Goal: Task Accomplishment & Management: Use online tool/utility

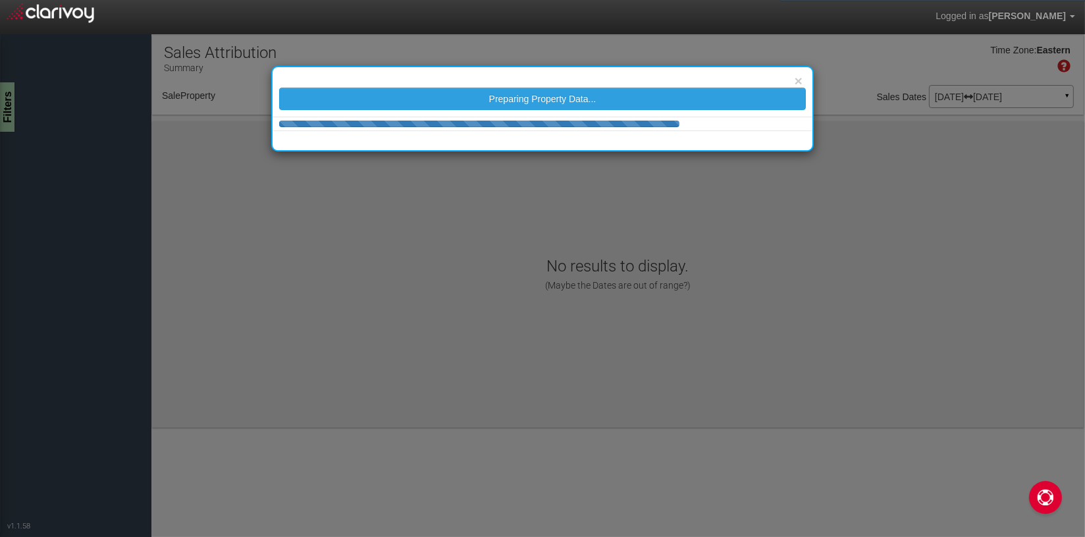
select select "object:1232"
click at [799, 80] on button "×" at bounding box center [799, 81] width 8 height 14
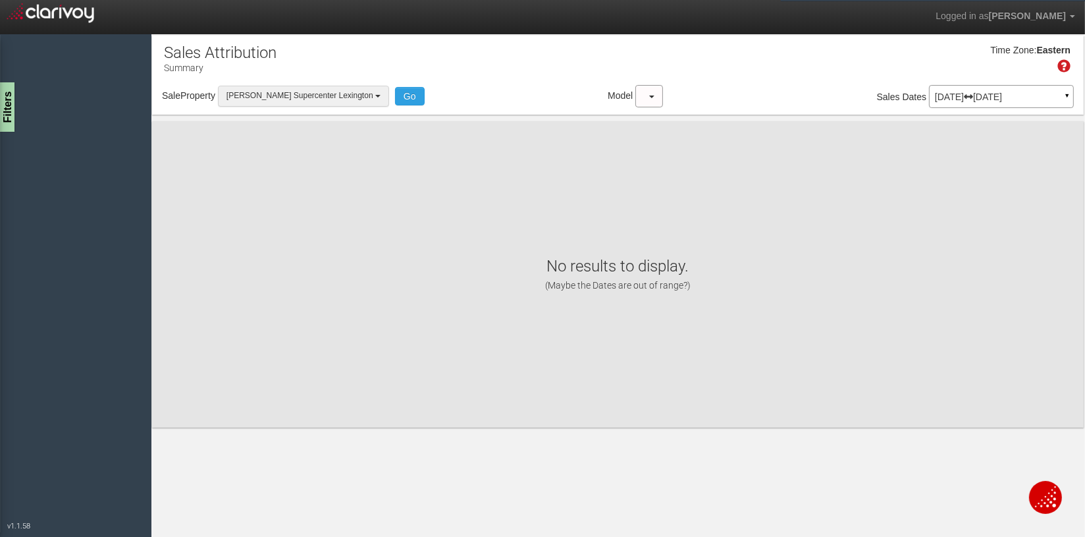
click at [278, 97] on span "[PERSON_NAME] Supercenter Lexington" at bounding box center [299, 95] width 147 height 9
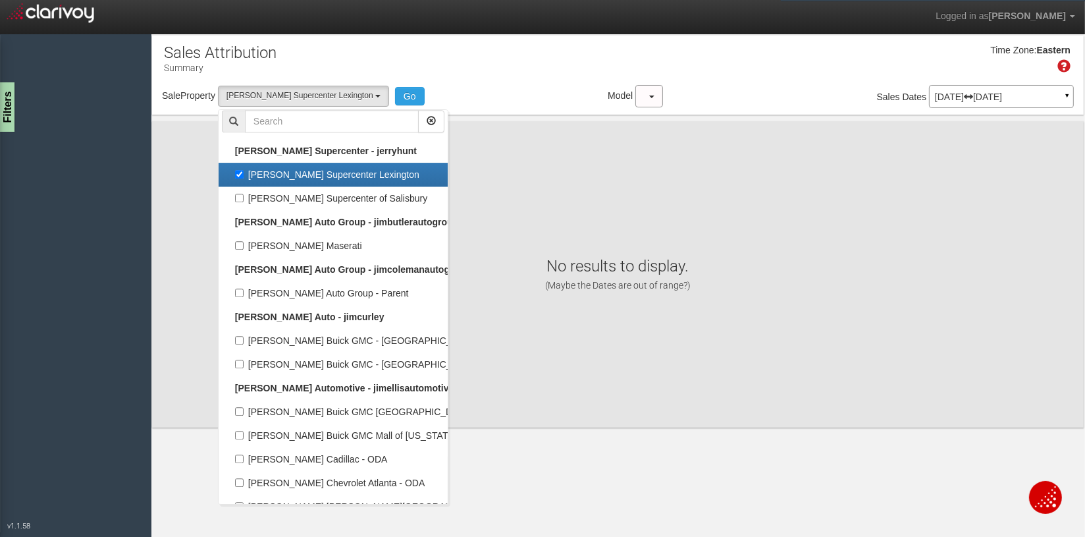
click at [275, 168] on label "[PERSON_NAME] Supercenter Lexington" at bounding box center [333, 174] width 223 height 17
click at [244, 170] on input "[PERSON_NAME] Supercenter Lexington" at bounding box center [239, 174] width 9 height 9
checkbox input "false"
select select
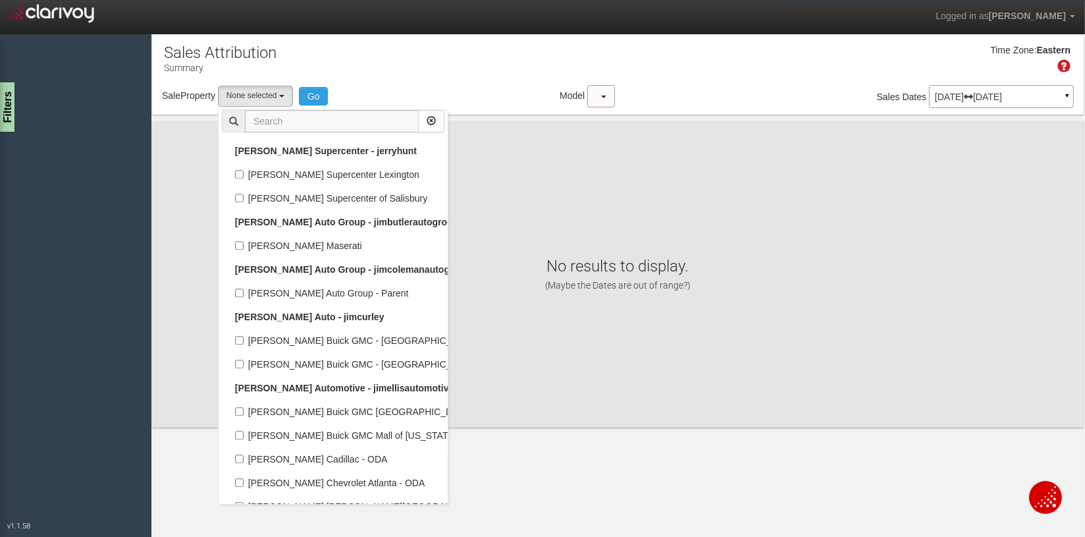
click at [264, 120] on input "text" at bounding box center [332, 121] width 174 height 22
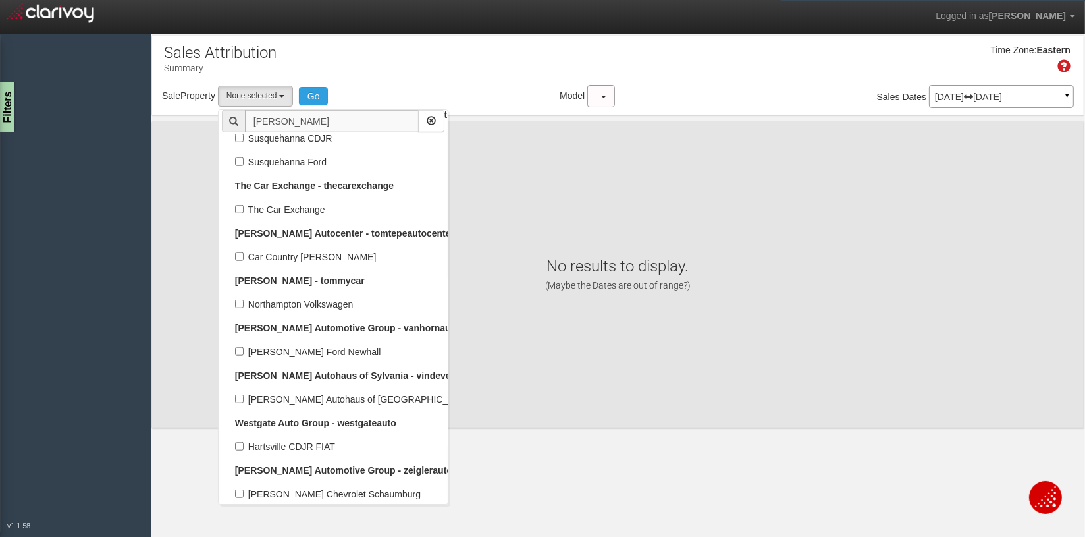
scroll to position [0, 0]
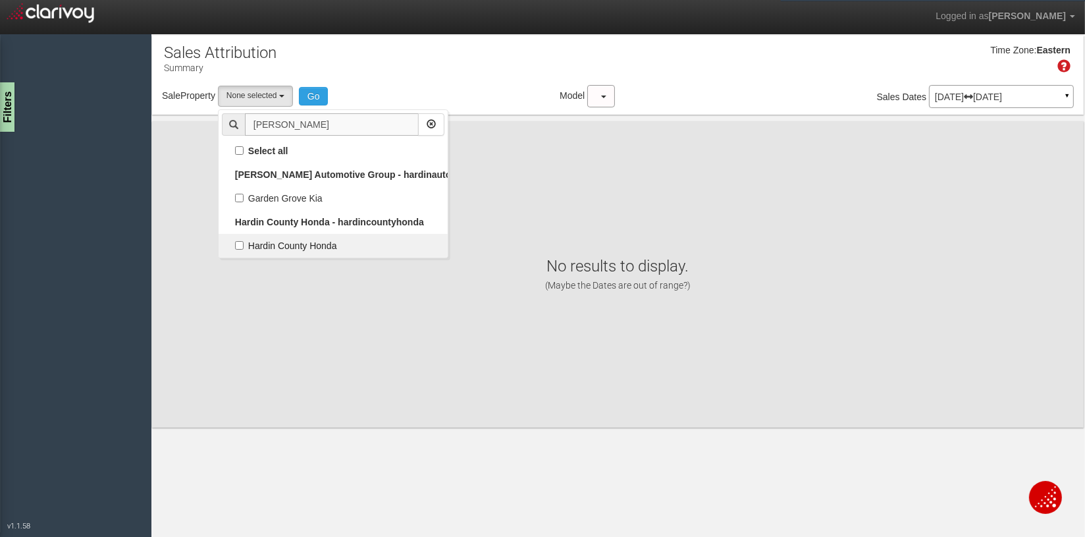
type input "[PERSON_NAME]"
click at [347, 251] on label "Hardin County Honda" at bounding box center [333, 245] width 223 height 17
click at [244, 250] on input "Hardin County Honda" at bounding box center [239, 245] width 9 height 9
checkbox input "true"
select select "object:1034"
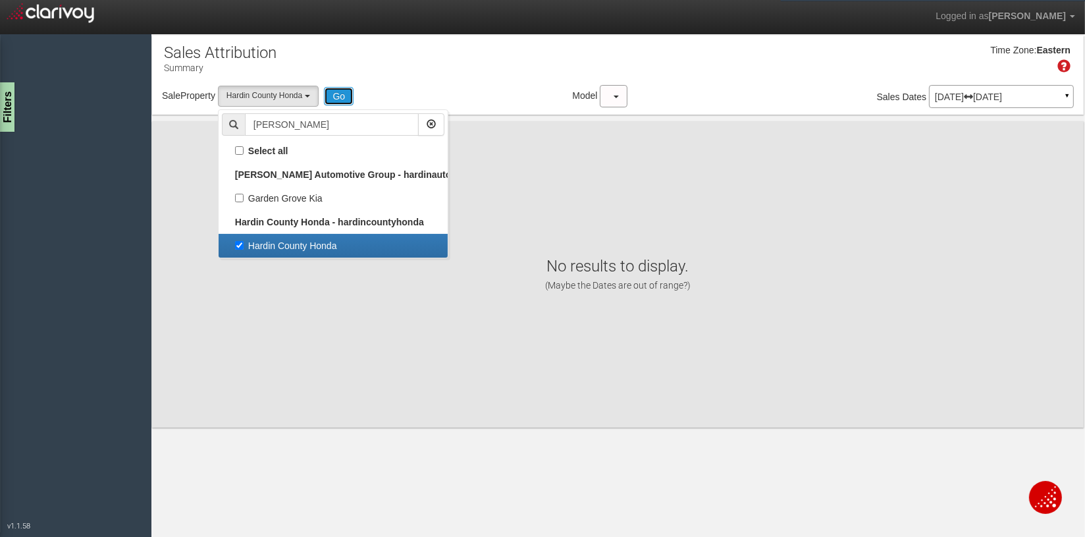
click at [343, 99] on button "Go" at bounding box center [339, 96] width 30 height 18
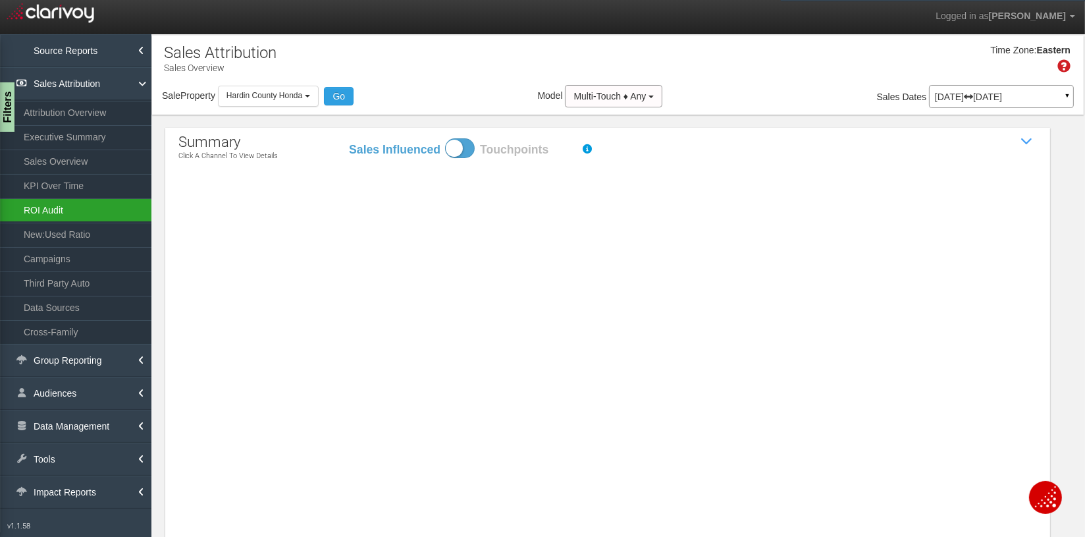
click at [44, 211] on link "ROI Audit" at bounding box center [75, 210] width 151 height 24
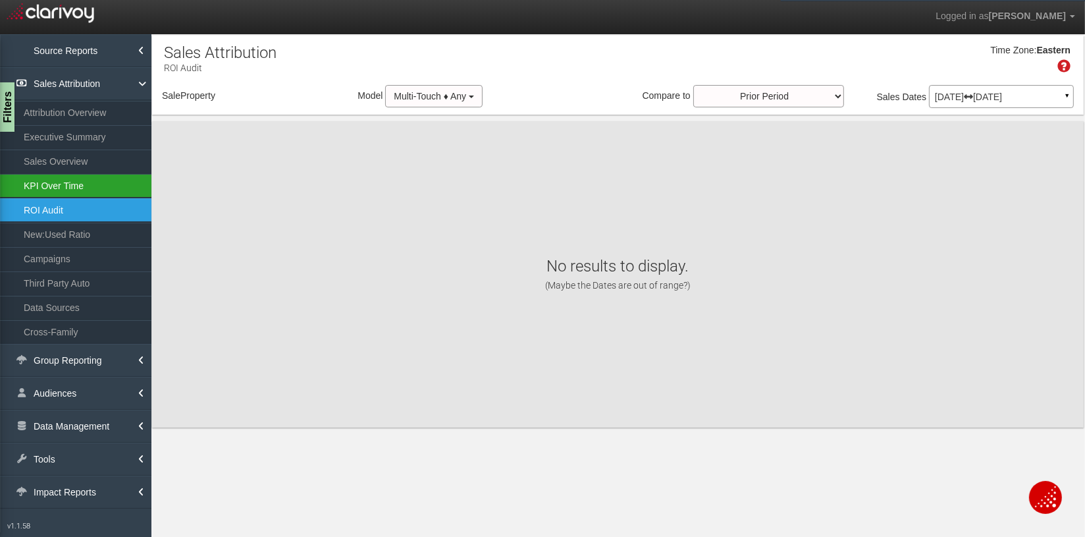
select select "object:4237"
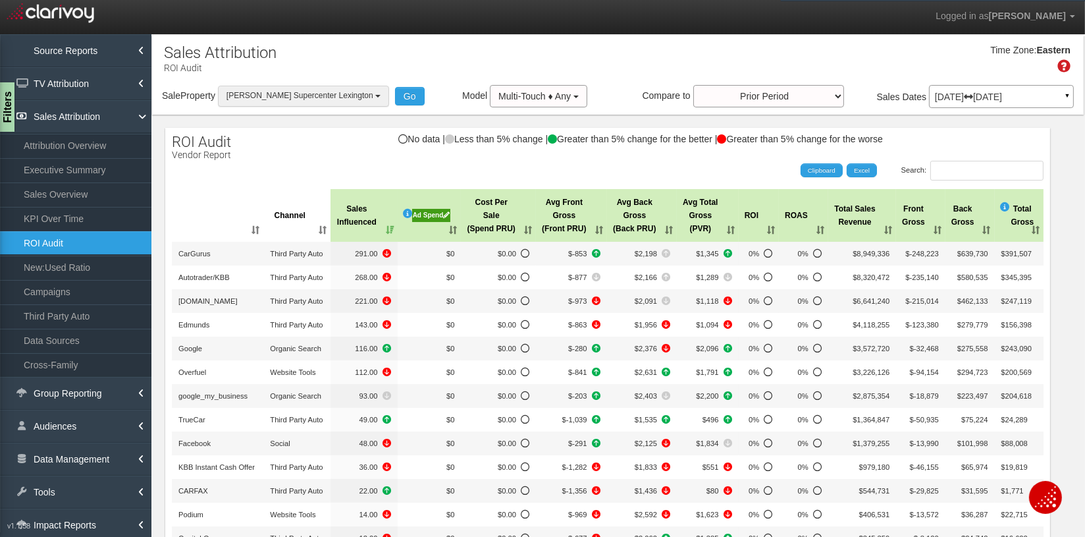
click at [279, 93] on span "[PERSON_NAME] Supercenter Lexington" at bounding box center [299, 95] width 147 height 9
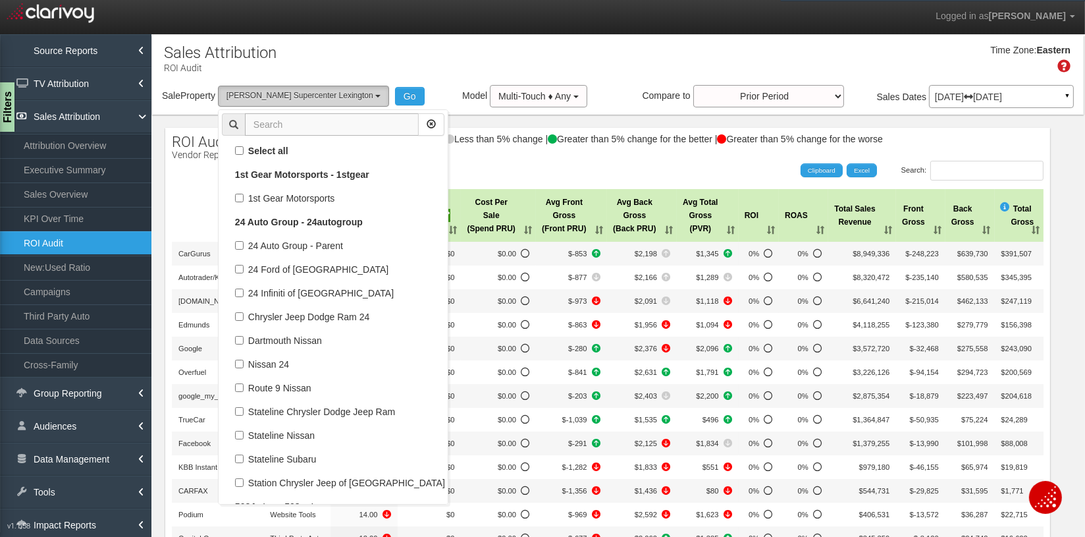
scroll to position [39963, 0]
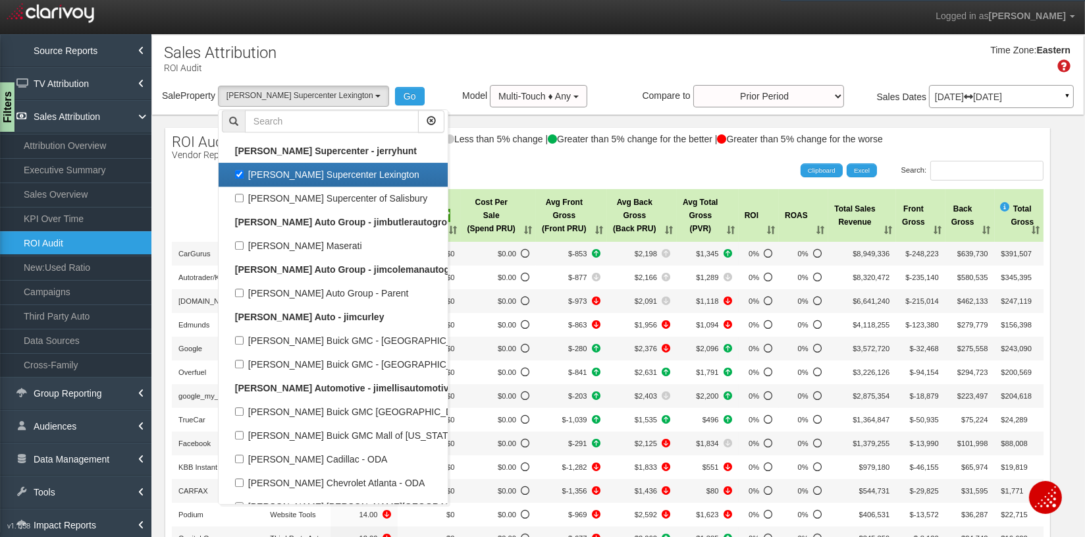
click at [282, 172] on label "[PERSON_NAME] Supercenter Lexington" at bounding box center [333, 174] width 223 height 17
click at [244, 172] on input "[PERSON_NAME] Supercenter Lexington" at bounding box center [239, 174] width 9 height 9
checkbox input "false"
select select
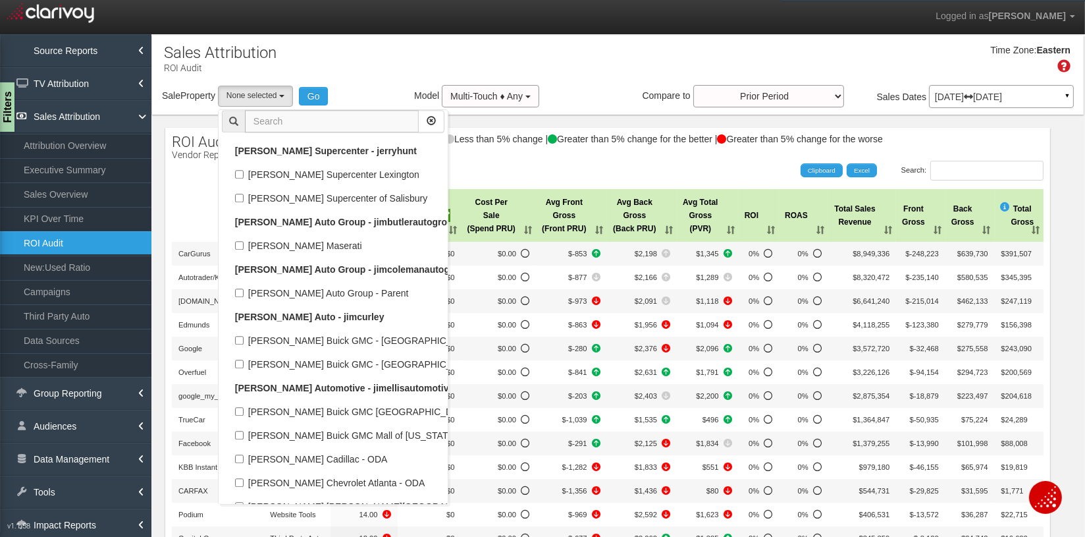
click at [282, 121] on input "text" at bounding box center [332, 121] width 174 height 22
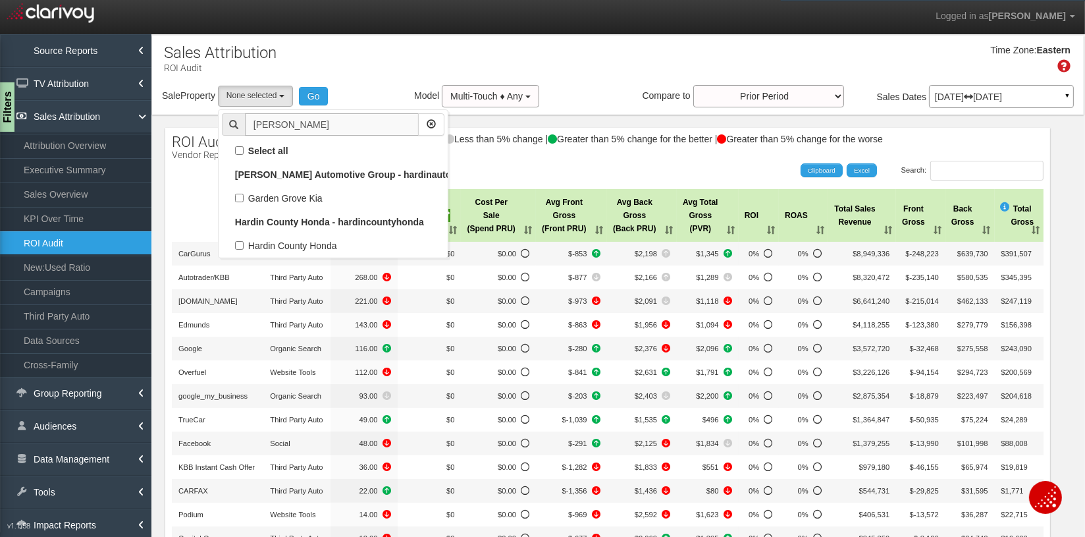
scroll to position [0, 0]
type input "[PERSON_NAME]"
click at [288, 247] on label "Hardin County Honda" at bounding box center [333, 245] width 223 height 17
click at [244, 247] on input "Hardin County Honda" at bounding box center [239, 245] width 9 height 9
checkbox input "true"
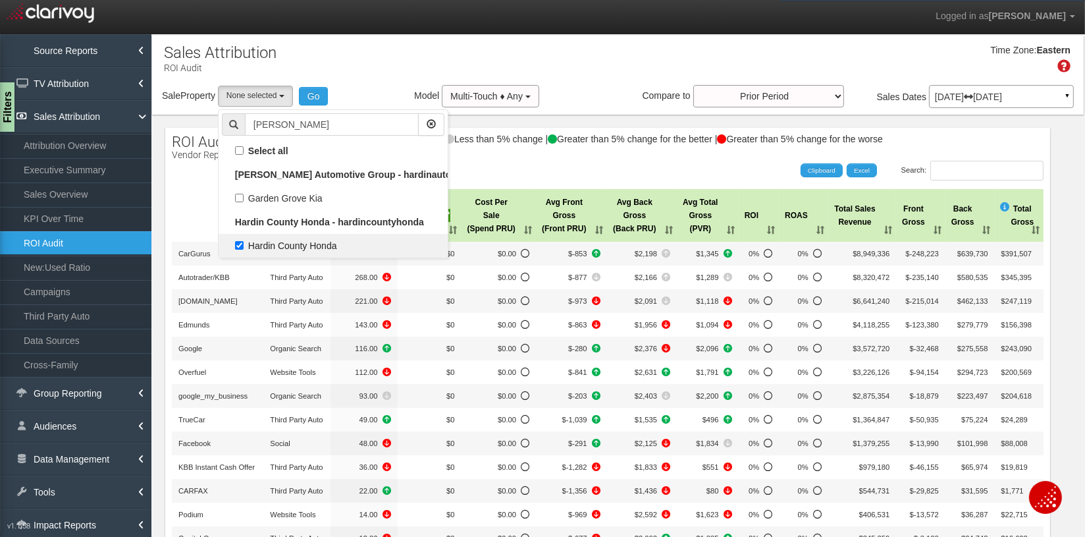
select select "object:4039"
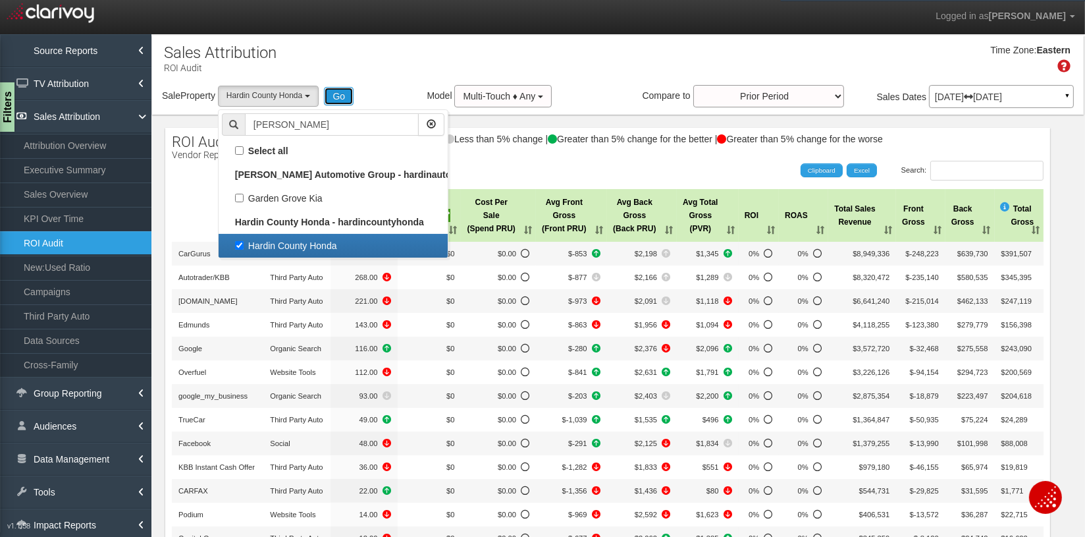
click at [348, 93] on button "Go" at bounding box center [339, 96] width 30 height 18
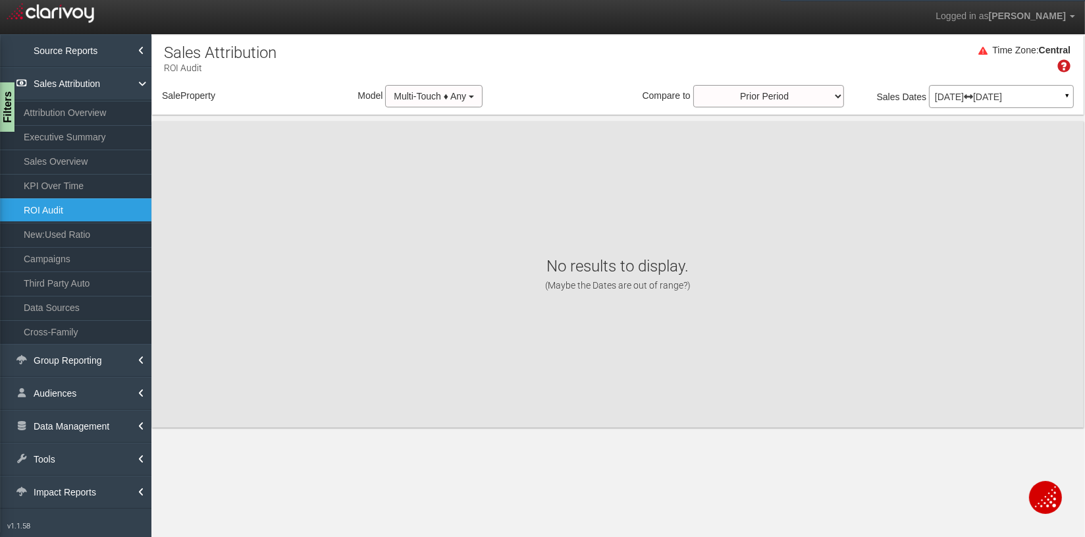
select select "object:6648"
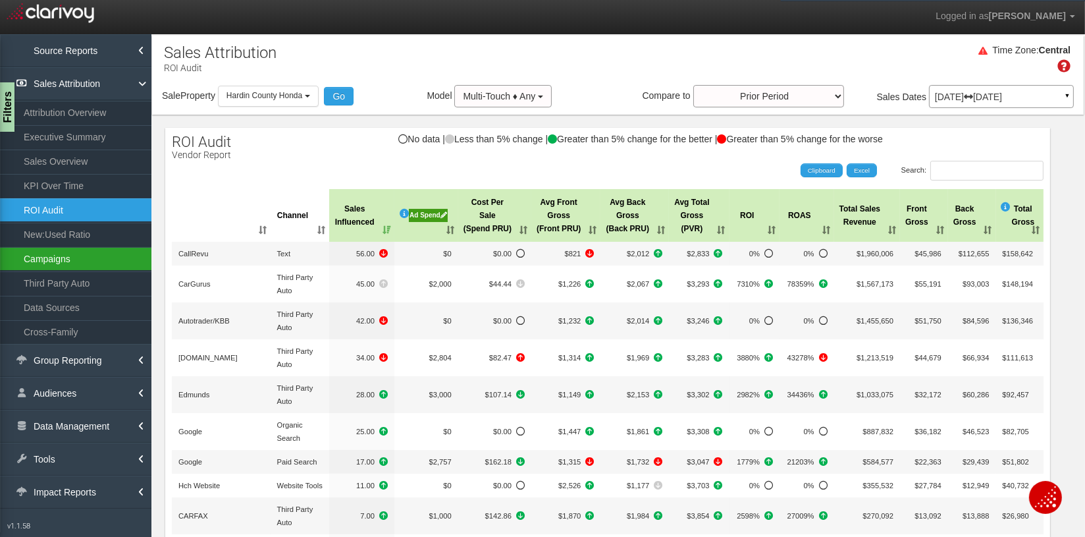
click at [63, 261] on link "Campaigns" at bounding box center [75, 259] width 151 height 24
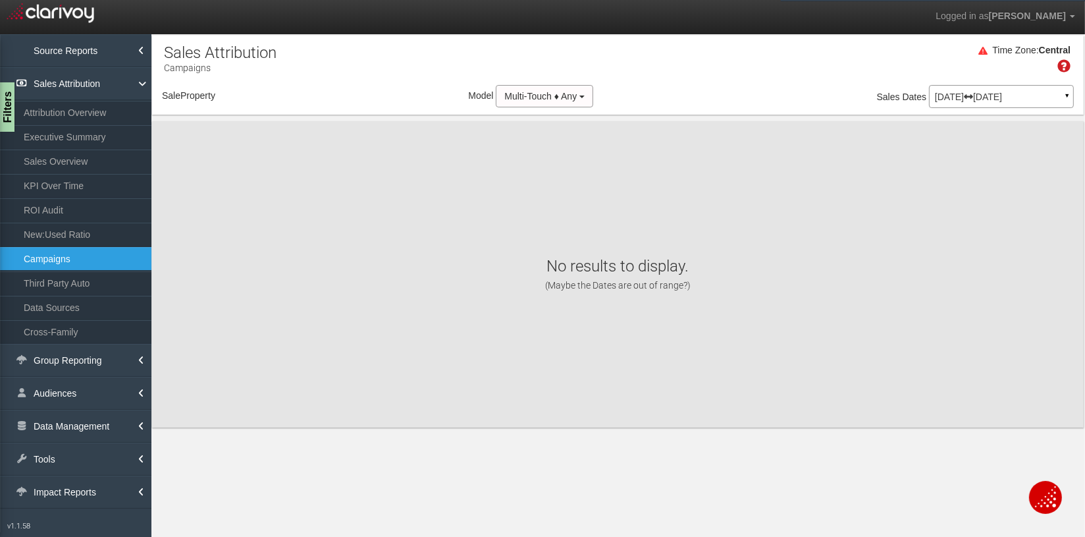
select select "object:9237"
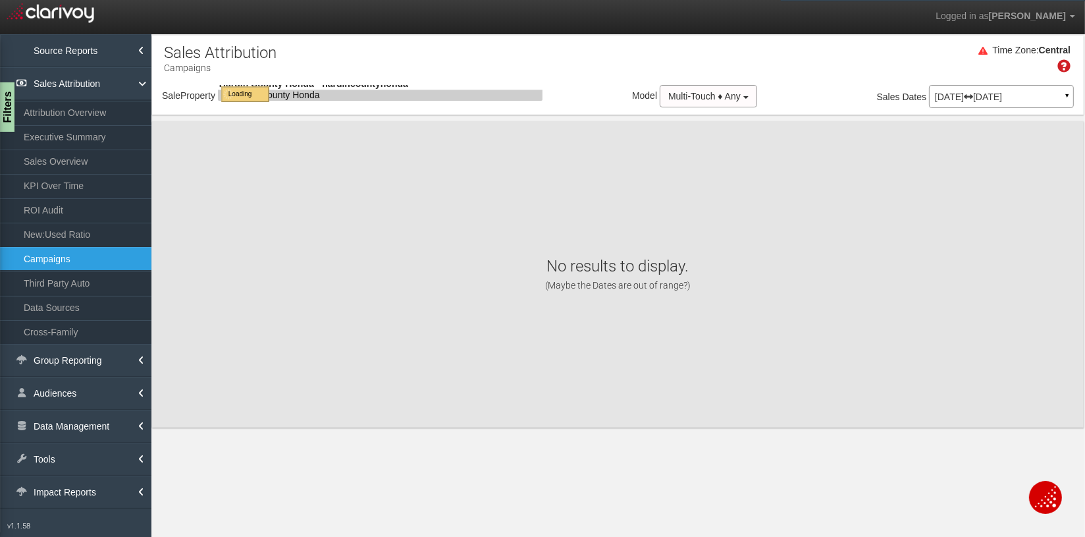
select select "object:9237"
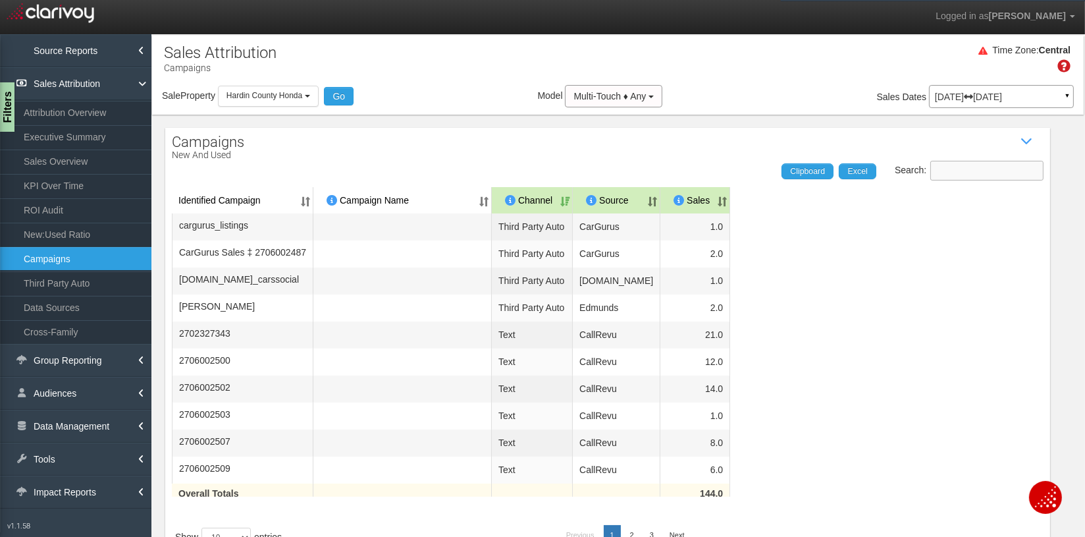
click at [984, 175] on input "Search:" at bounding box center [986, 171] width 113 height 20
click at [973, 97] on icon at bounding box center [968, 96] width 9 height 9
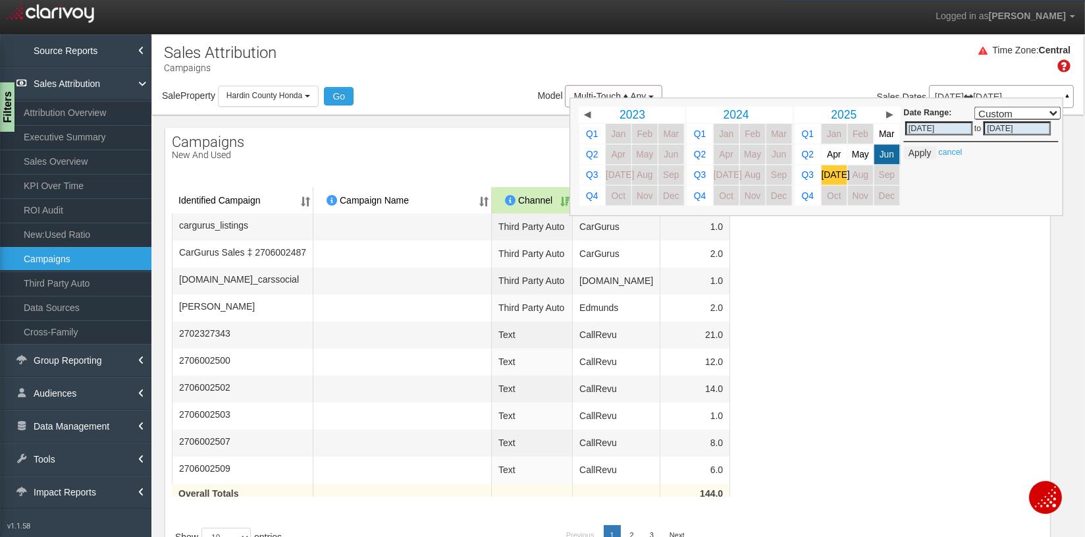
click at [833, 179] on span "[DATE]" at bounding box center [835, 175] width 28 height 10
select select ","
type input "[DATE]"
click at [919, 155] on button "Apply" at bounding box center [919, 152] width 32 height 13
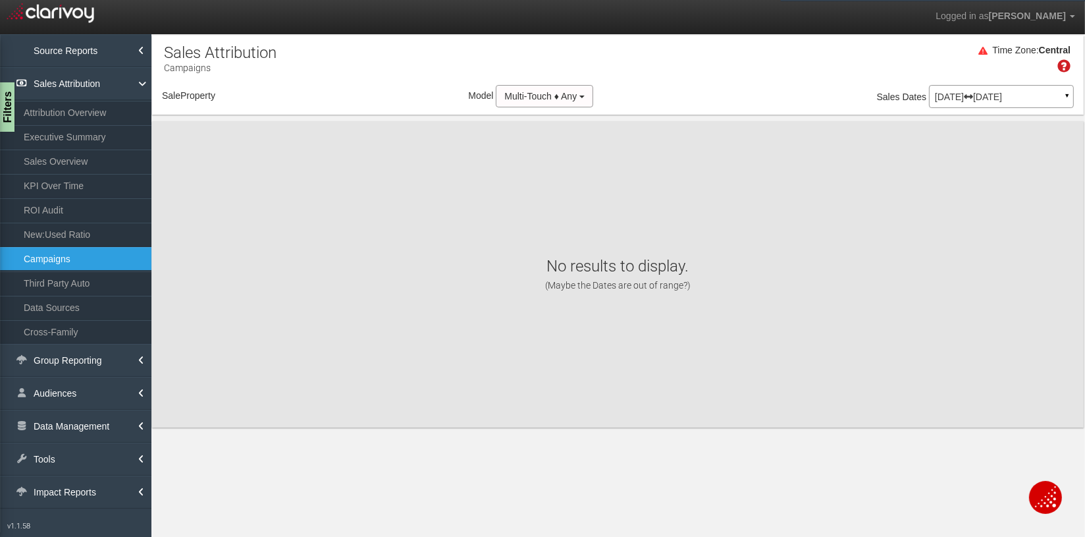
select select "object:11826"
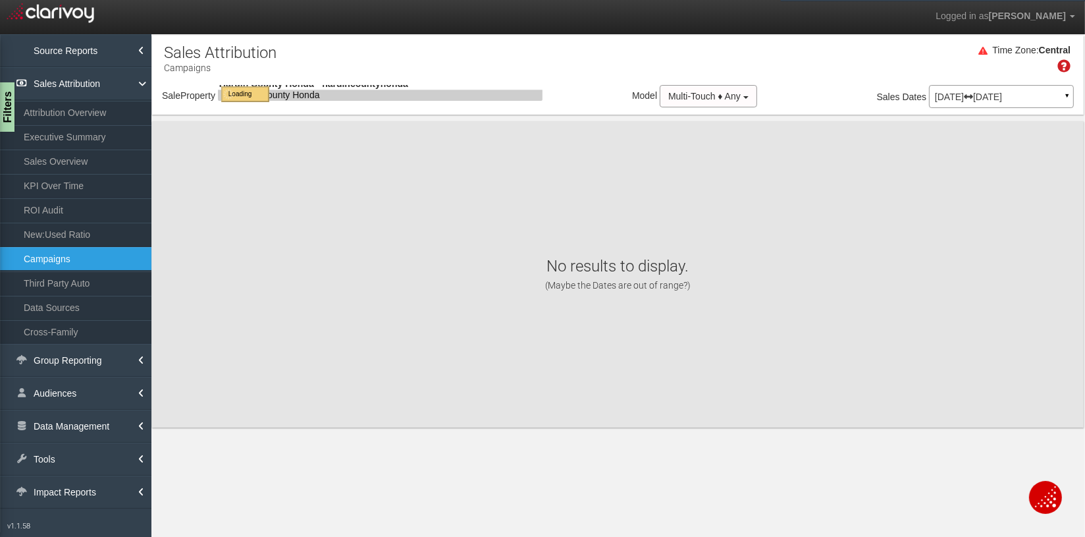
select select "object:11826"
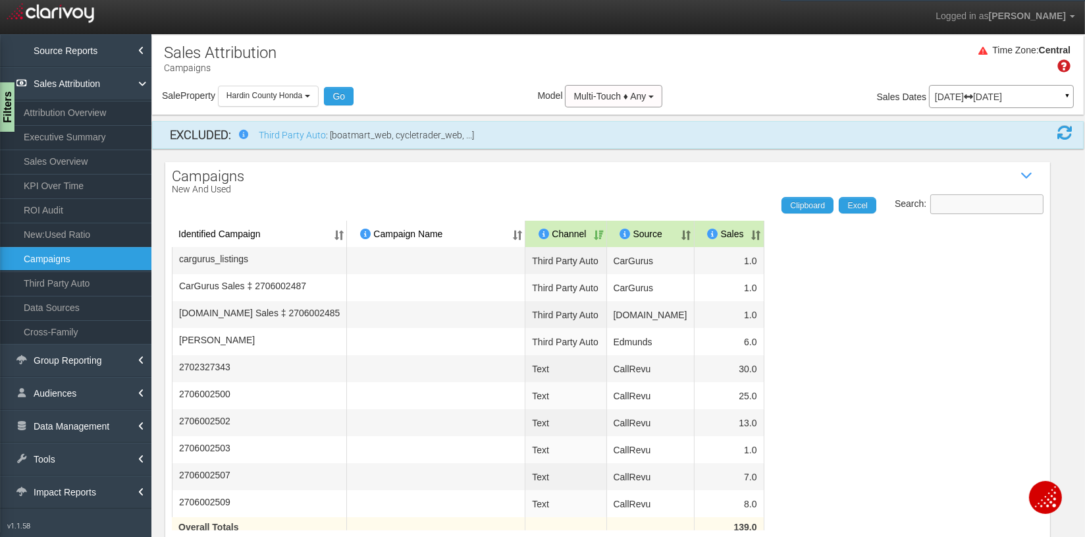
click at [959, 204] on input "Search:" at bounding box center [986, 204] width 113 height 20
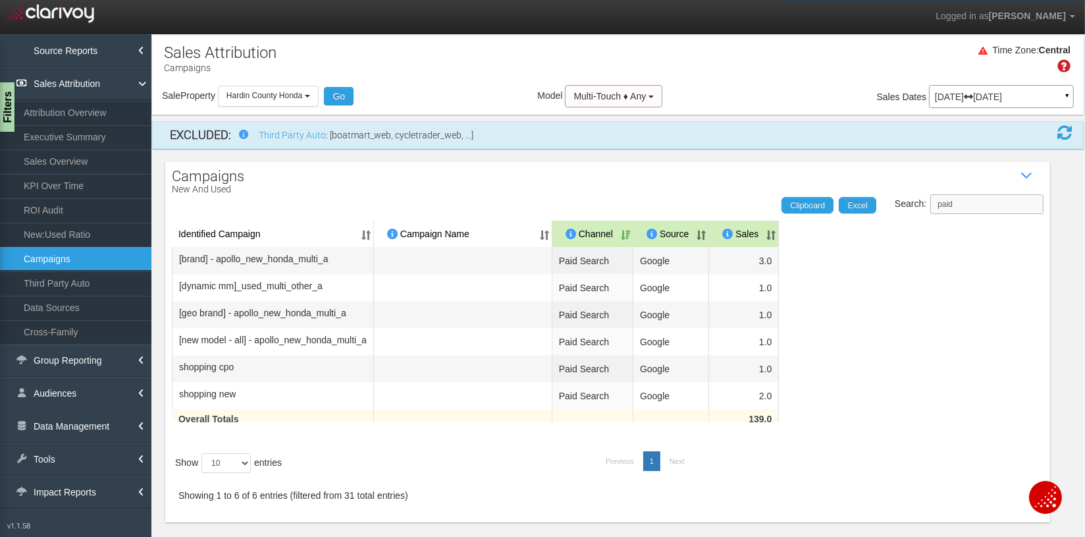
type input "paid"
click at [69, 140] on link "Executive Summary" at bounding box center [75, 137] width 151 height 24
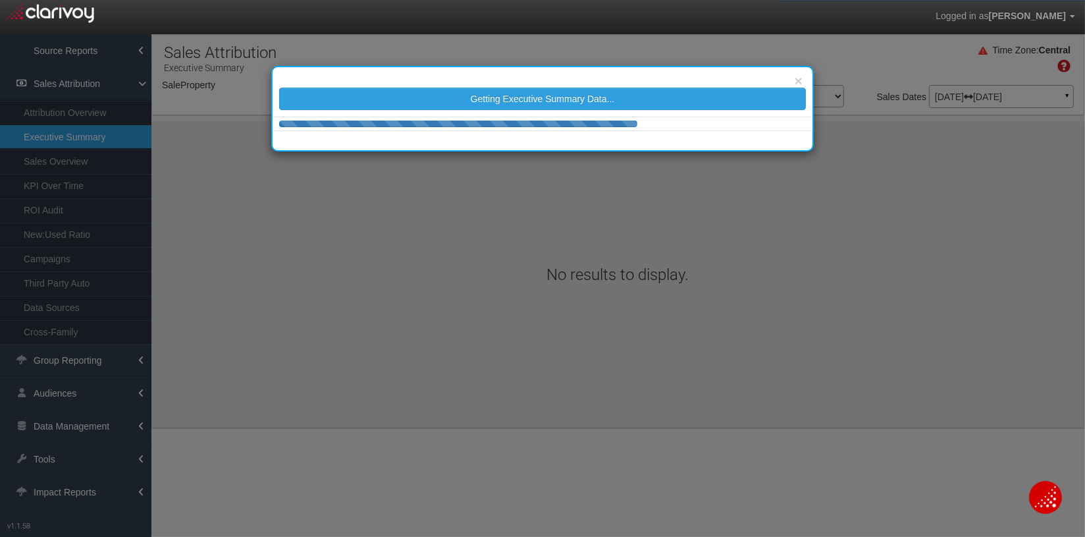
select select "object:14427"
